Goal: Information Seeking & Learning: Learn about a topic

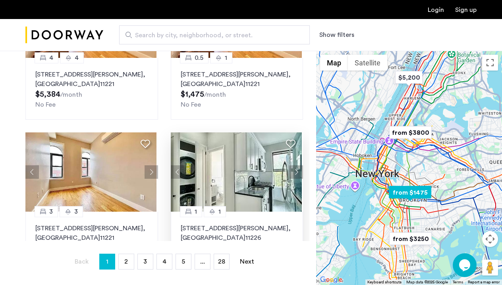
scroll to position [140, 0]
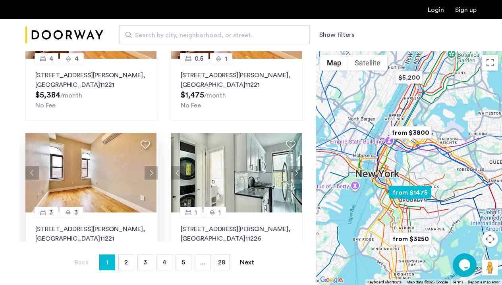
click at [117, 160] on img at bounding box center [90, 172] width 131 height 79
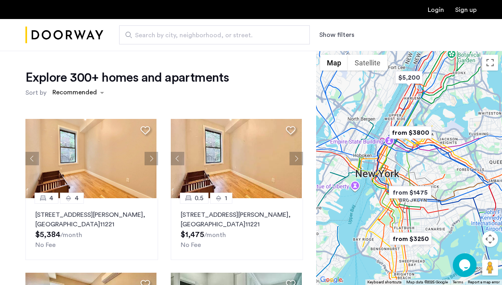
scroll to position [0, 0]
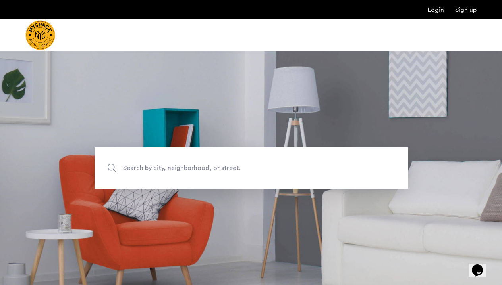
click at [192, 170] on span "Search by city, neighborhood, or street." at bounding box center [232, 168] width 219 height 11
click at [192, 170] on input "Search by city, neighborhood, or street." at bounding box center [250, 168] width 313 height 41
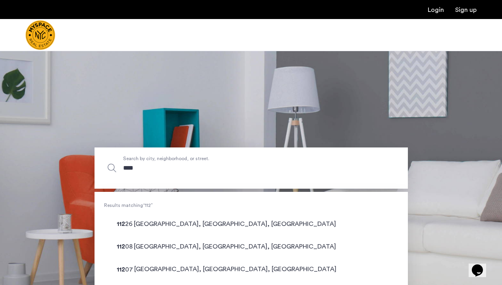
type input "*****"
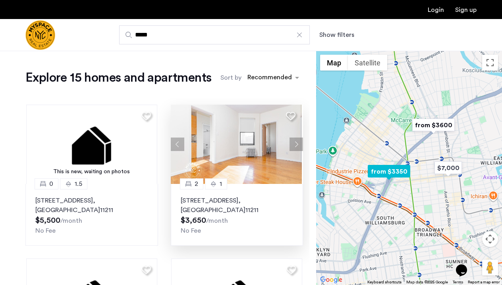
click at [224, 156] on img at bounding box center [236, 144] width 131 height 79
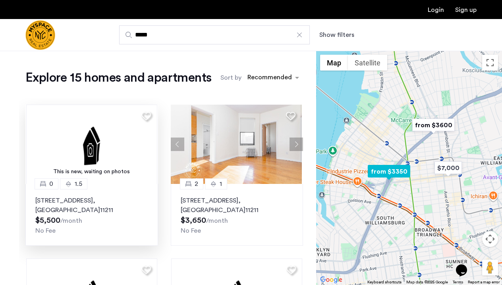
click at [125, 161] on img at bounding box center [91, 144] width 131 height 79
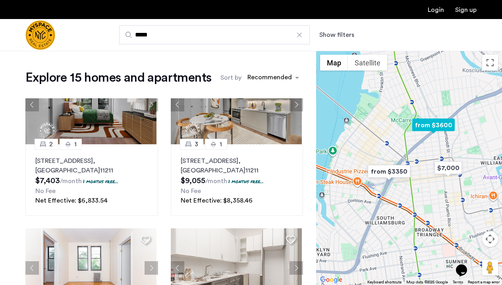
scroll to position [666, 0]
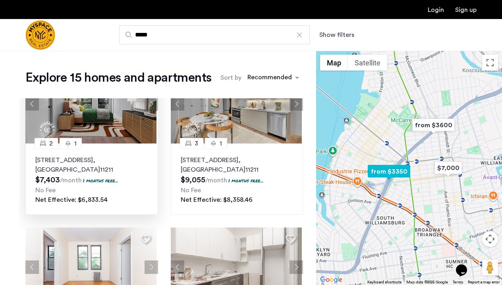
click at [121, 121] on img at bounding box center [90, 103] width 131 height 79
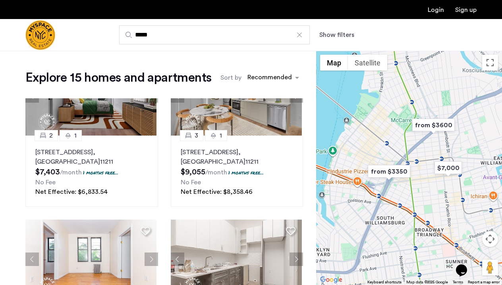
scroll to position [675, 0]
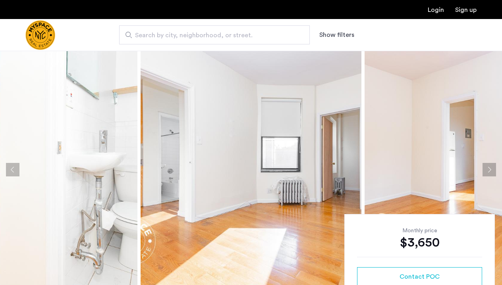
click at [488, 171] on button "Next apartment" at bounding box center [488, 169] width 13 height 13
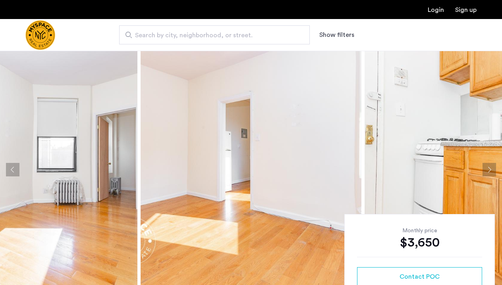
click at [489, 172] on button "Next apartment" at bounding box center [488, 169] width 13 height 13
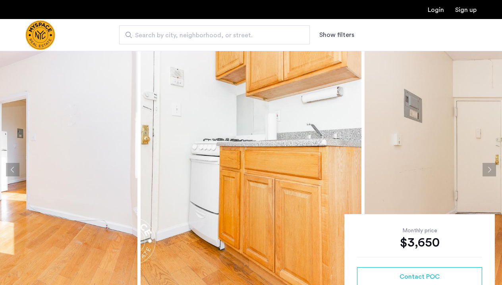
click at [490, 173] on button "Next apartment" at bounding box center [488, 169] width 13 height 13
